Goal: Task Accomplishment & Management: Manage account settings

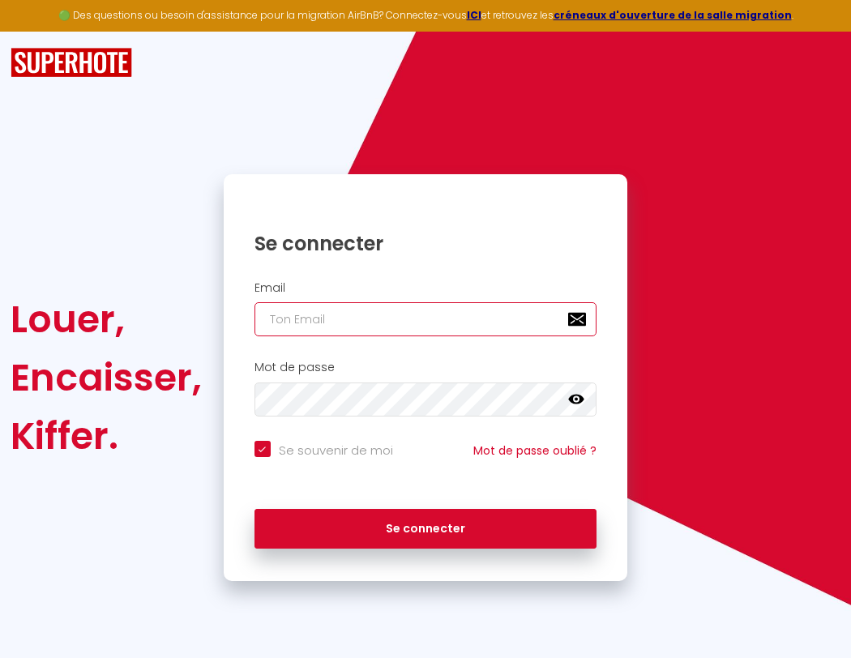
type input "s"
checkbox input "true"
type input "su"
checkbox input "true"
type input "sup"
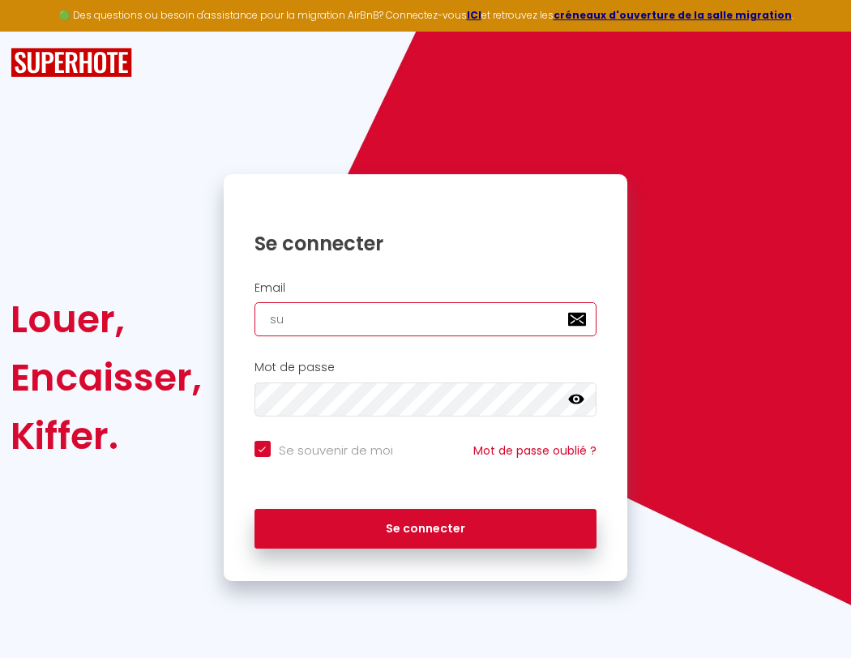
checkbox input "true"
type input "supe"
checkbox input "true"
type input "super"
checkbox input "true"
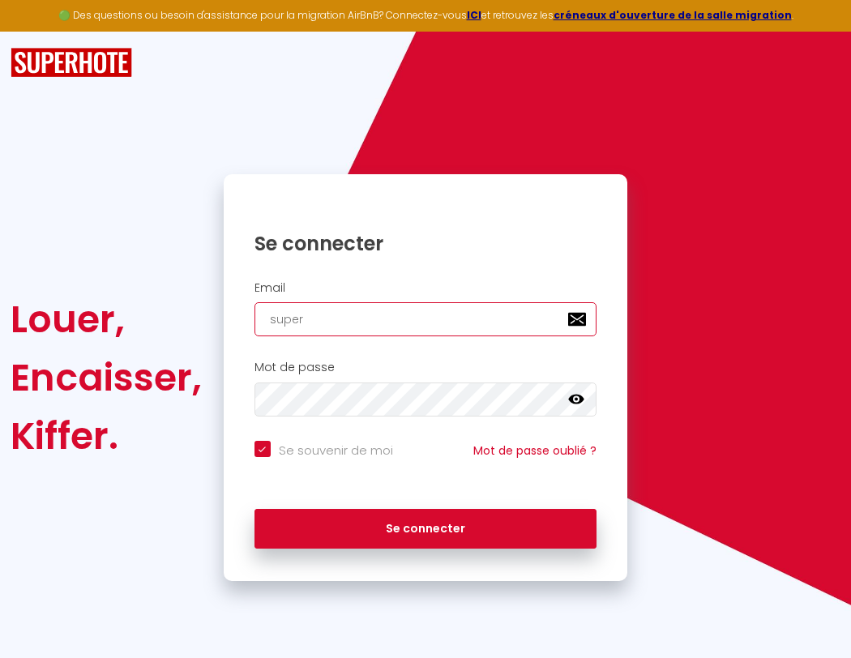
type input "superb"
checkbox input "true"
type input "s"
checkbox input "true"
type input "superbo"
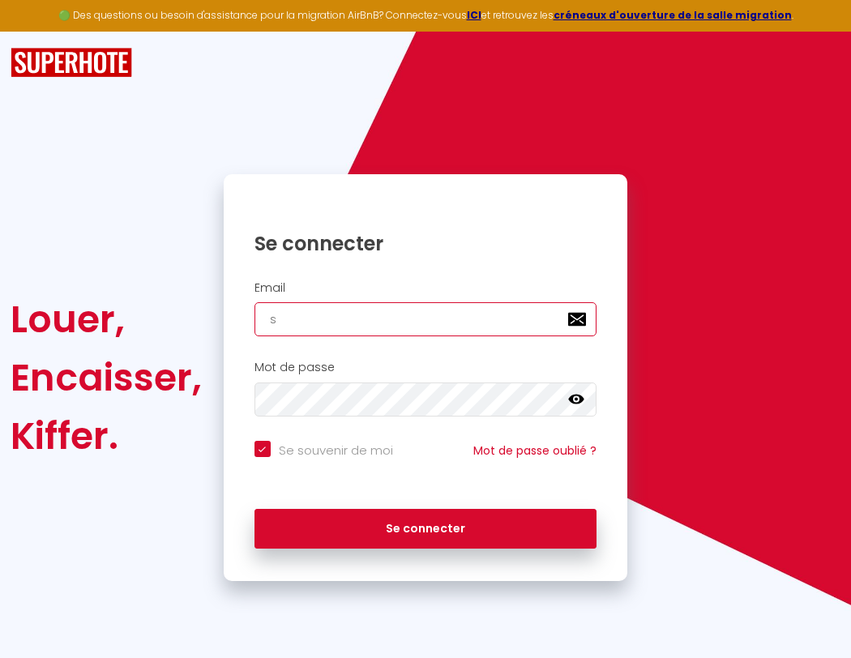
checkbox input "true"
type input "superbor"
checkbox input "true"
type input "superbord"
checkbox input "true"
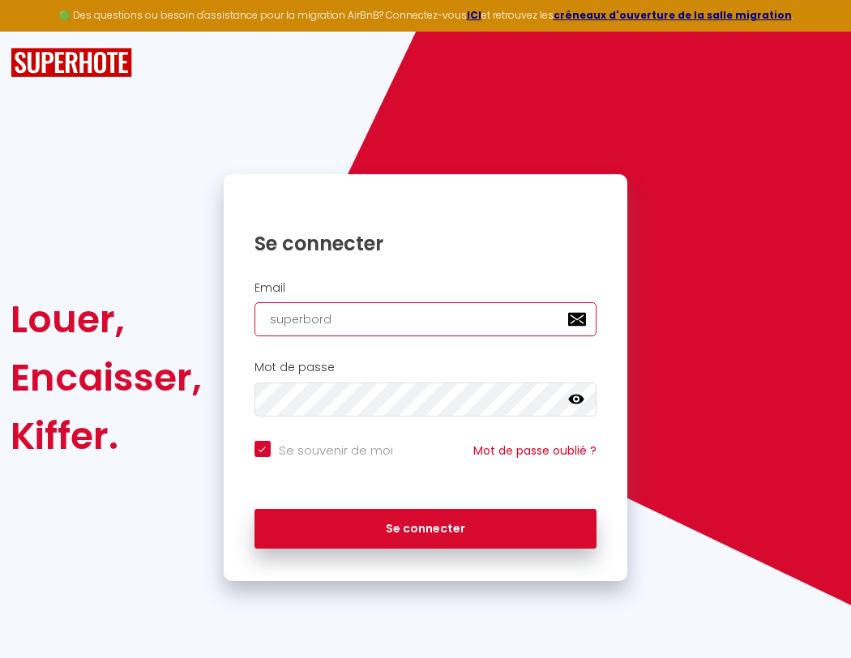
type input "superborde"
checkbox input "true"
type input "superbordea"
checkbox input "true"
type input "superbordeau"
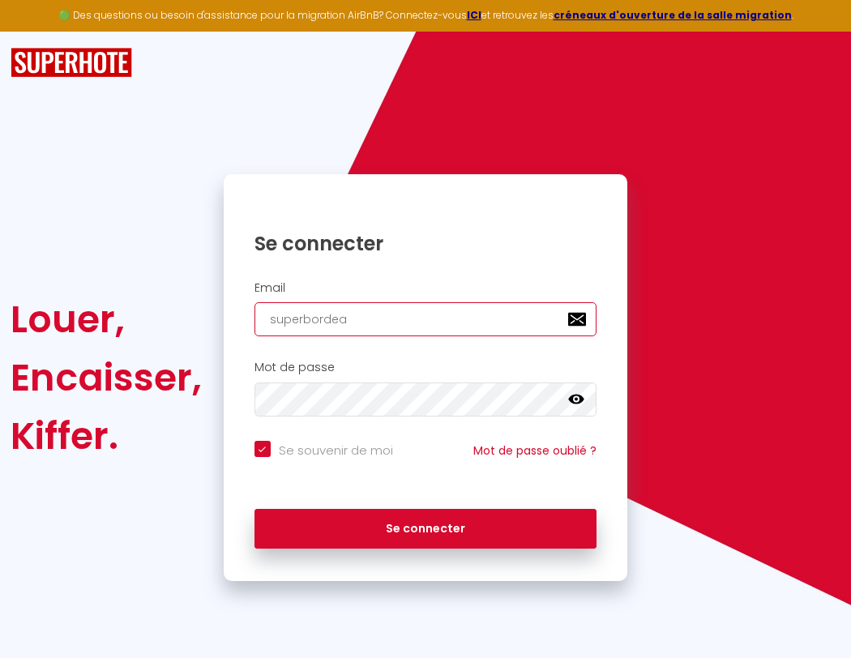
checkbox input "true"
type input "s"
checkbox input "true"
type input "superbordeaux"
checkbox input "true"
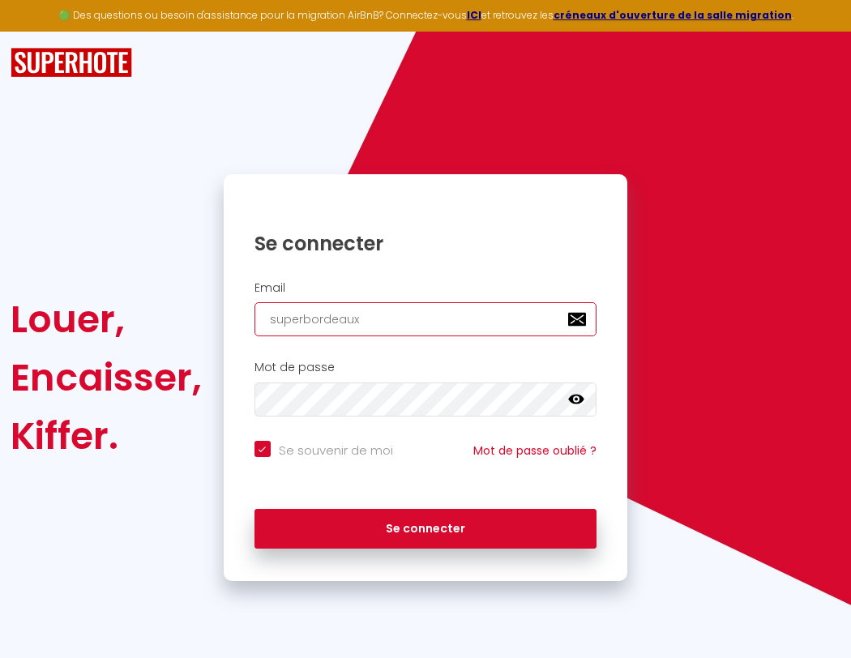
type input "superbordeaux@"
checkbox input "true"
type input "superbordeaux@g"
checkbox input "true"
type input "superbordeaux@gm"
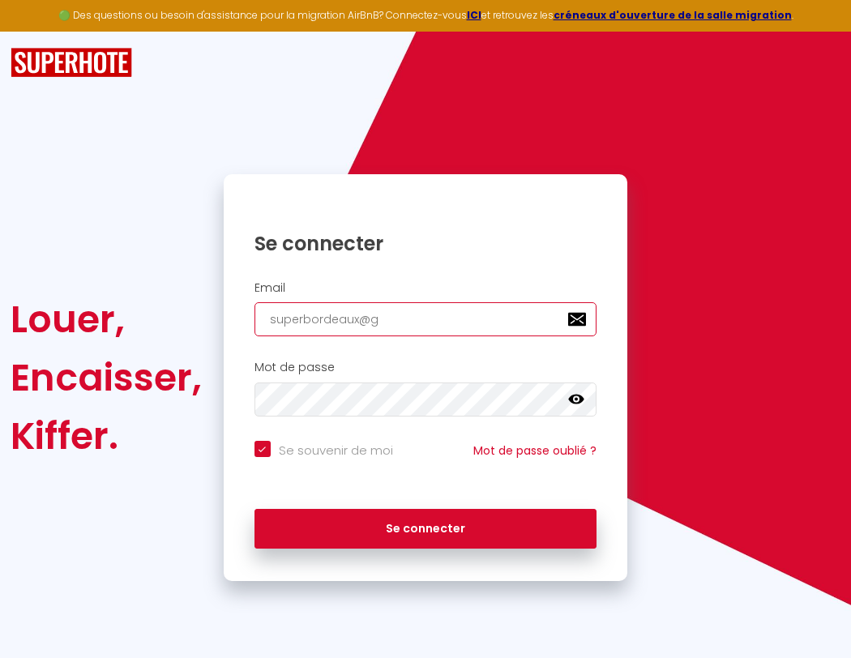
checkbox input "true"
type input "superbordeaux@gma"
checkbox input "true"
